Goal: Information Seeking & Learning: Find specific fact

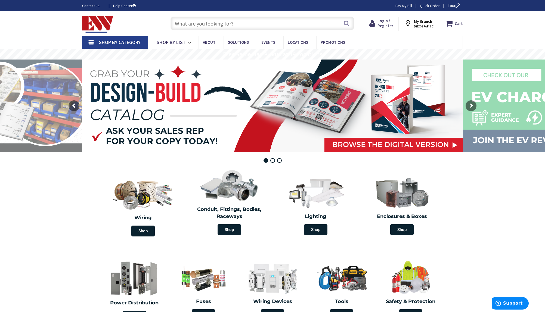
click at [250, 23] on input "text" at bounding box center [263, 24] width 184 height 14
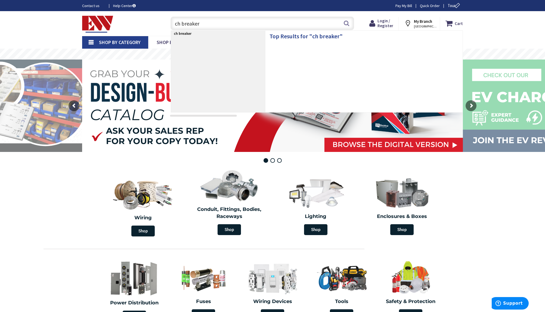
type input "ch breaker"
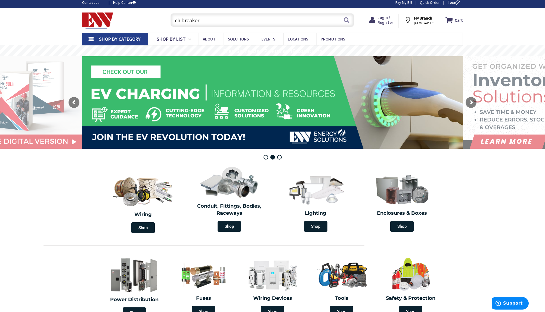
scroll to position [53, 0]
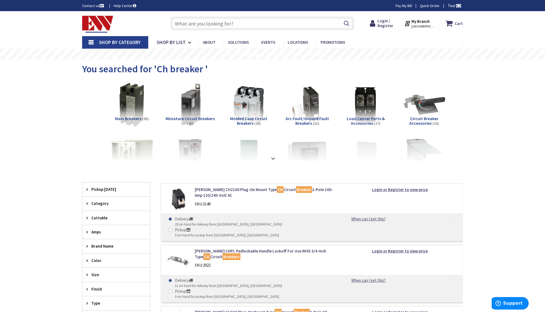
click at [244, 19] on input "text" at bounding box center [263, 24] width 184 height 14
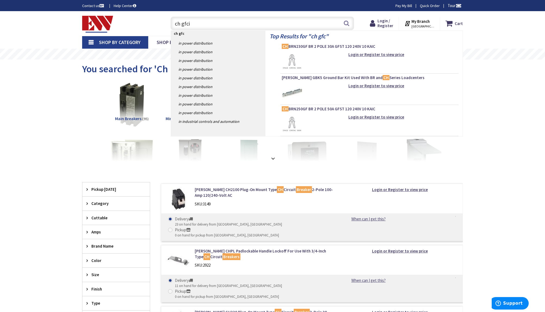
type input "ch gfci"
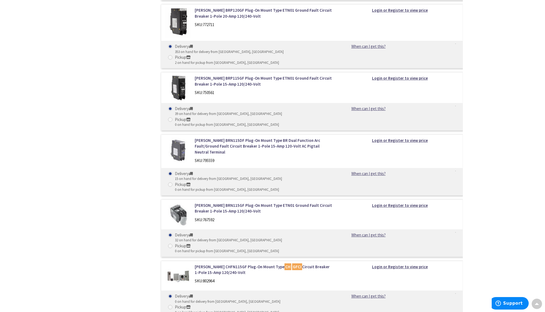
scroll to position [983, 0]
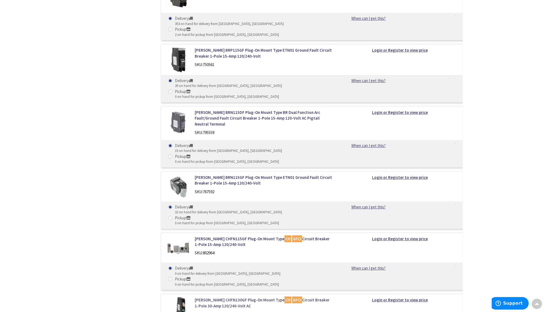
click at [231, 297] on link "Eaton CHFN130GF Plug-On Mount Type CH GFCI Circuit Breaker 1-Pole 30-Amp 120/24…" at bounding box center [264, 303] width 138 height 12
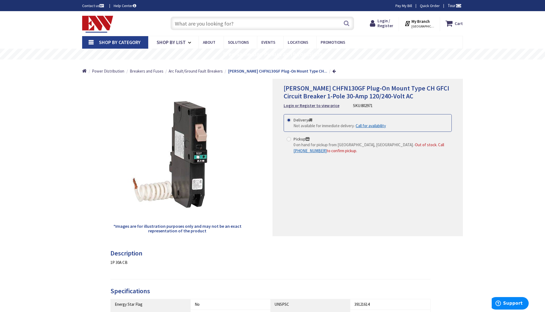
click at [311, 145] on span "0 on hand for pickup from [GEOGRAPHIC_DATA], [GEOGRAPHIC_DATA]." at bounding box center [353, 144] width 120 height 5
click at [292, 141] on input "Pickup 0 on hand for pickup from Hartford, CT. - Out of stock. Call +1-860-357-…" at bounding box center [290, 139] width 4 height 4
radio input "true"
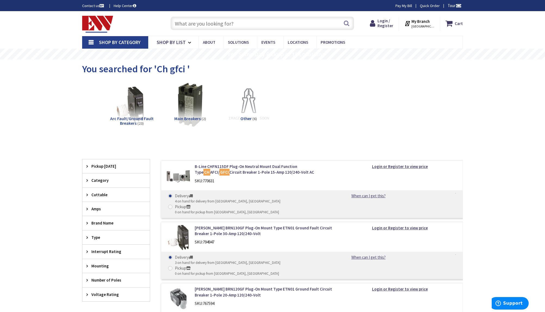
click at [209, 22] on input "text" at bounding box center [263, 24] width 184 height 14
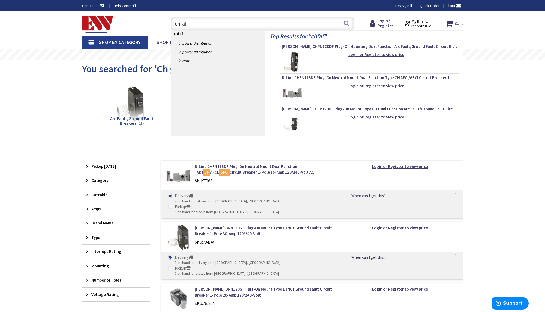
type input "chfaf"
click at [295, 61] on img at bounding box center [292, 62] width 20 height 20
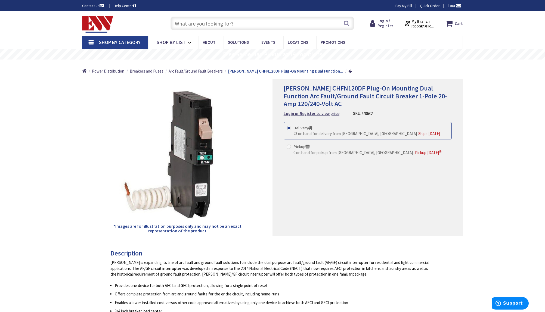
click at [186, 24] on input "text" at bounding box center [263, 24] width 184 height 14
click at [208, 24] on input "text" at bounding box center [263, 24] width 184 height 14
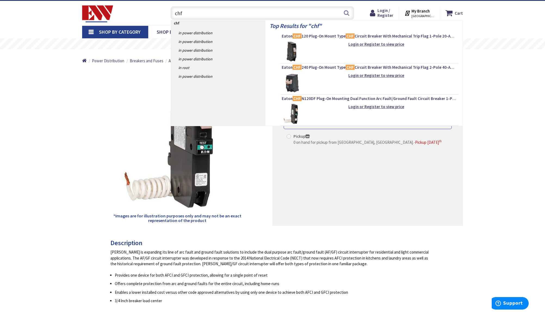
scroll to position [7, 0]
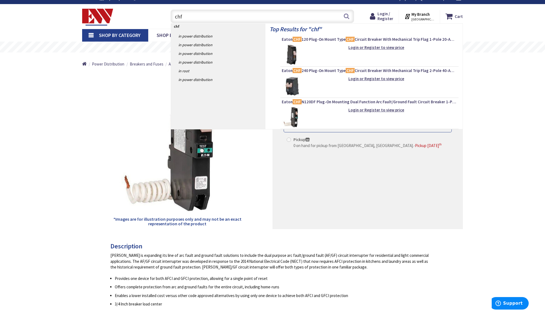
type input "chf"
click at [292, 60] on img at bounding box center [292, 55] width 20 height 20
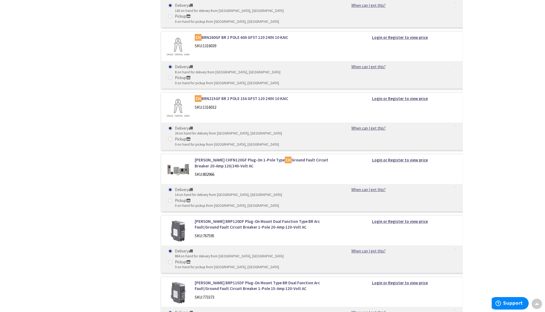
scroll to position [562, 0]
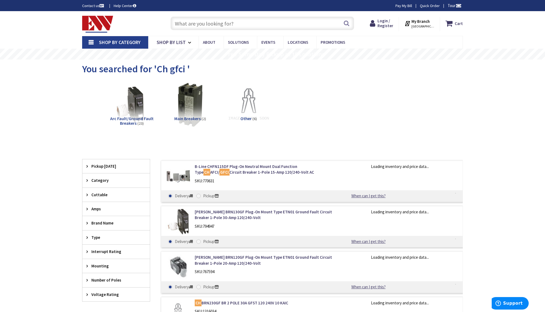
click at [202, 28] on input "text" at bounding box center [263, 24] width 184 height 14
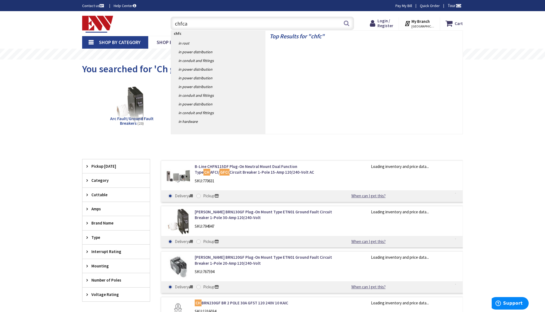
type input "chfcaf"
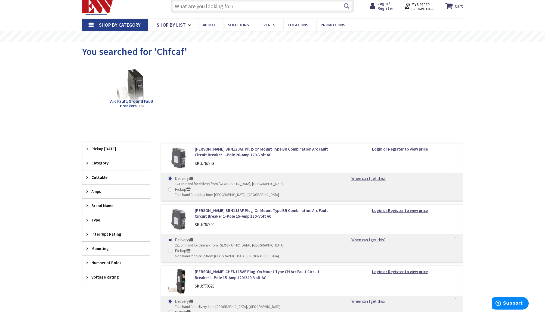
scroll to position [39, 0]
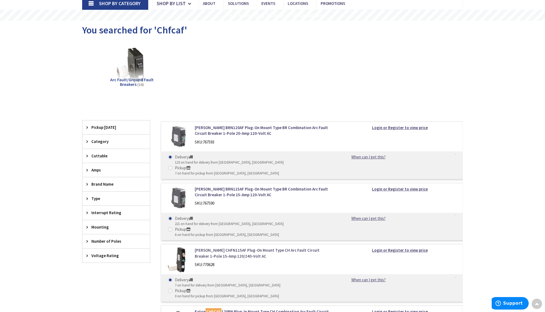
click at [205, 247] on link "Eaton CHFN115AF Plug-On Mount Type CH Arc Fault Circuit Breaker 1-Pole 15-Amp 1…" at bounding box center [264, 253] width 138 height 12
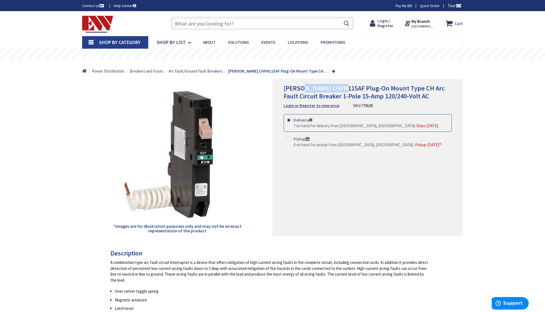
drag, startPoint x: 301, startPoint y: 88, endPoint x: 340, endPoint y: 85, distance: 39.5
click at [340, 85] on span "Eaton CHFN115AF Plug-On Mount Type CH Arc Fault Circuit Breaker 1-Pole 15-Amp 1…" at bounding box center [364, 92] width 161 height 16
drag, startPoint x: 340, startPoint y: 85, endPoint x: 337, endPoint y: 86, distance: 3.3
click at [337, 86] on span "Eaton CHFN115AF Plug-On Mount Type CH Arc Fault Circuit Breaker 1-Pole 15-Amp 1…" at bounding box center [364, 92] width 161 height 16
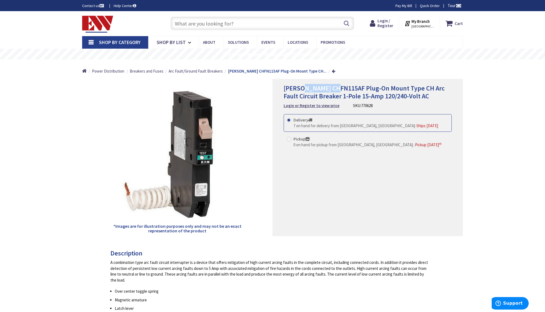
drag, startPoint x: 335, startPoint y: 88, endPoint x: 302, endPoint y: 90, distance: 33.3
click at [302, 90] on span "Eaton CHFN115AF Plug-On Mount Type CH Arc Fault Circuit Breaker 1-Pole 15-Amp 1…" at bounding box center [364, 92] width 161 height 16
copy span "CHFN115AF"
click at [233, 26] on input "text" at bounding box center [263, 24] width 184 height 14
paste input "CHFN115AF"
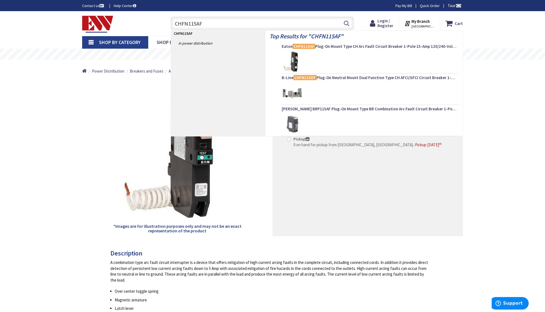
click at [195, 24] on input "CHFN115AF" at bounding box center [263, 24] width 184 height 14
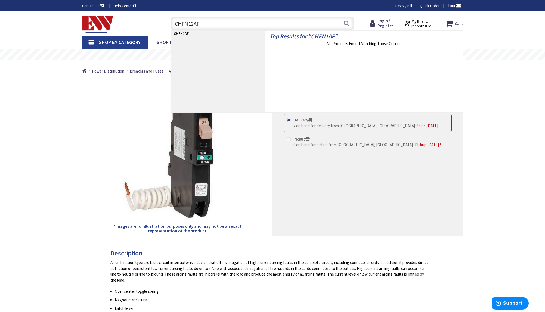
type input "CHFN120AF"
